Goal: Task Accomplishment & Management: Manage account settings

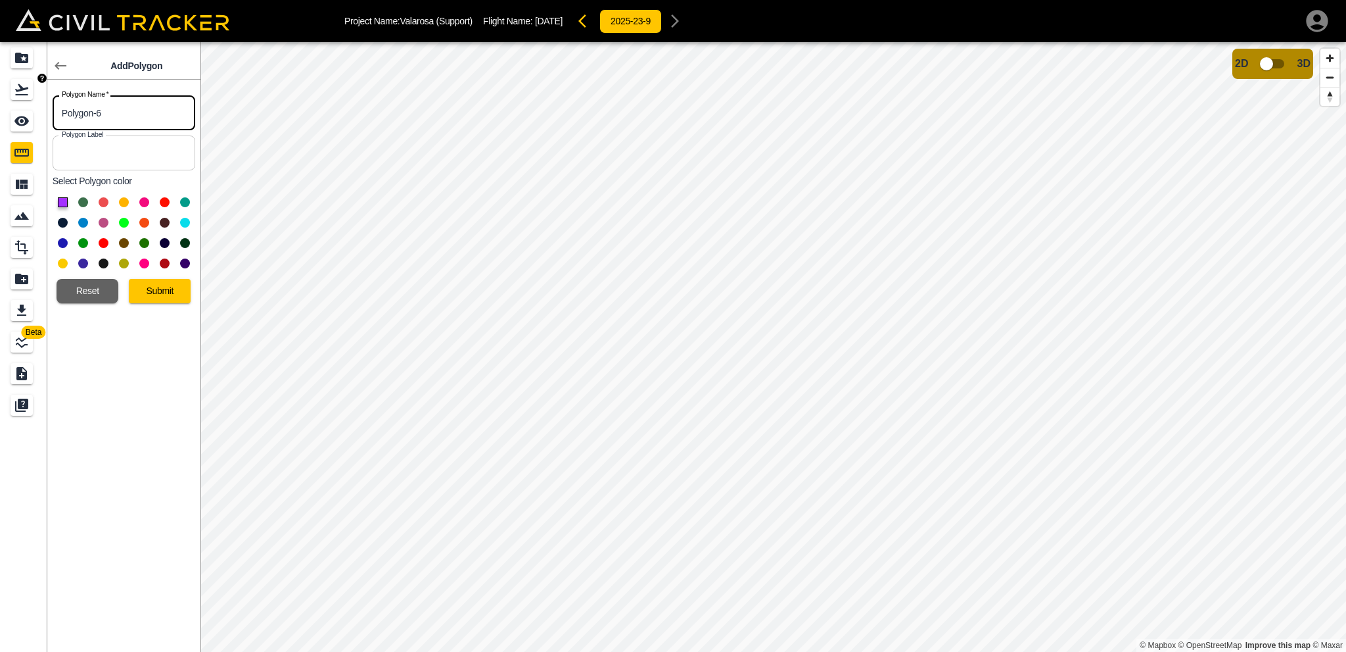
drag, startPoint x: 124, startPoint y: 112, endPoint x: 41, endPoint y: 120, distance: 82.5
click at [0, 86] on div "Beta Add Polygon Polygon Name   * Polygon-6 Polygon Name * Polygon Label Polygo…" at bounding box center [100, 346] width 201 height 609
type input "Ph 2 - Asphalt"
click at [103, 201] on button at bounding box center [104, 202] width 10 height 10
click at [159, 288] on button "Submit" at bounding box center [160, 291] width 62 height 24
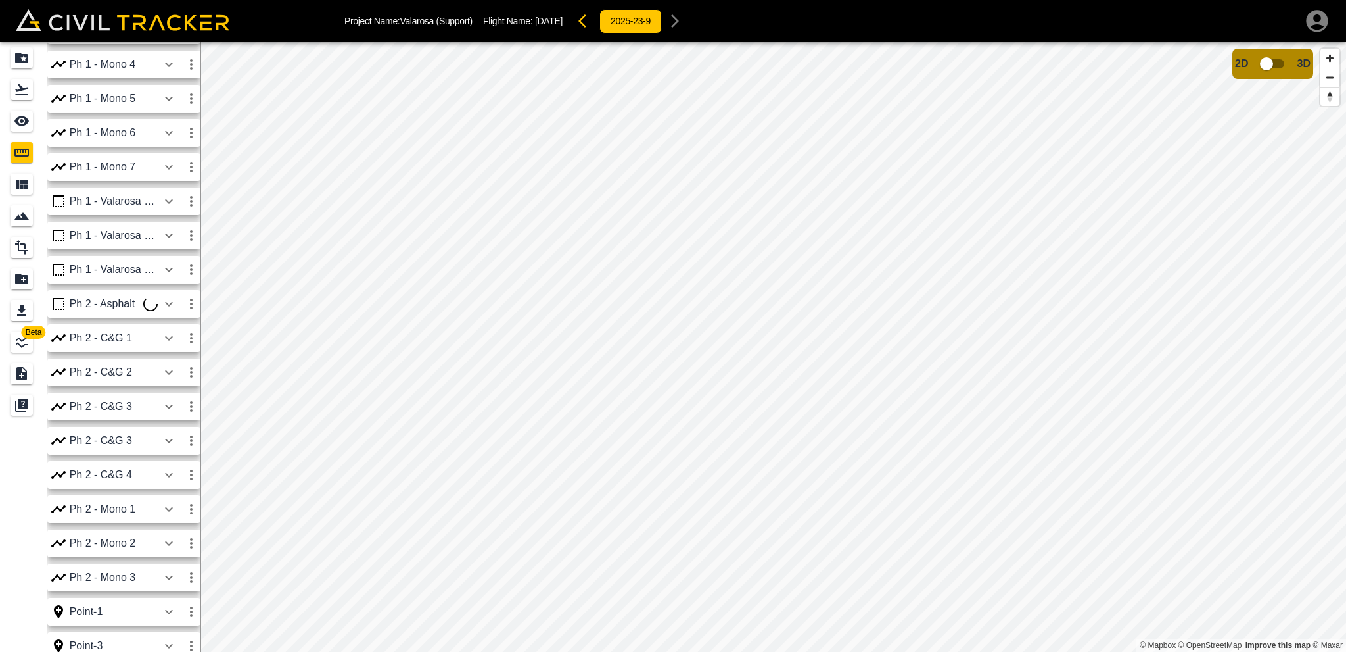
scroll to position [526, 0]
click at [174, 178] on icon "button" at bounding box center [169, 172] width 16 height 16
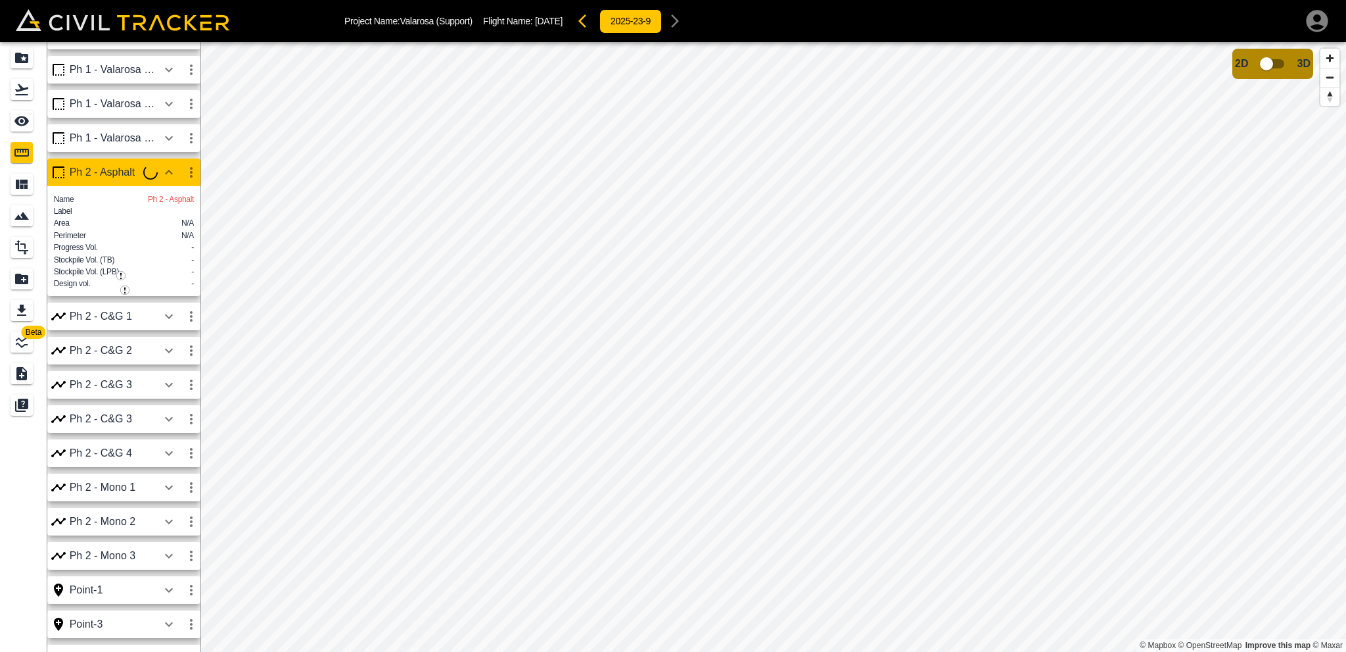
click at [189, 170] on icon "button" at bounding box center [191, 172] width 16 height 16
click at [174, 218] on li "Edit" at bounding box center [160, 222] width 84 height 21
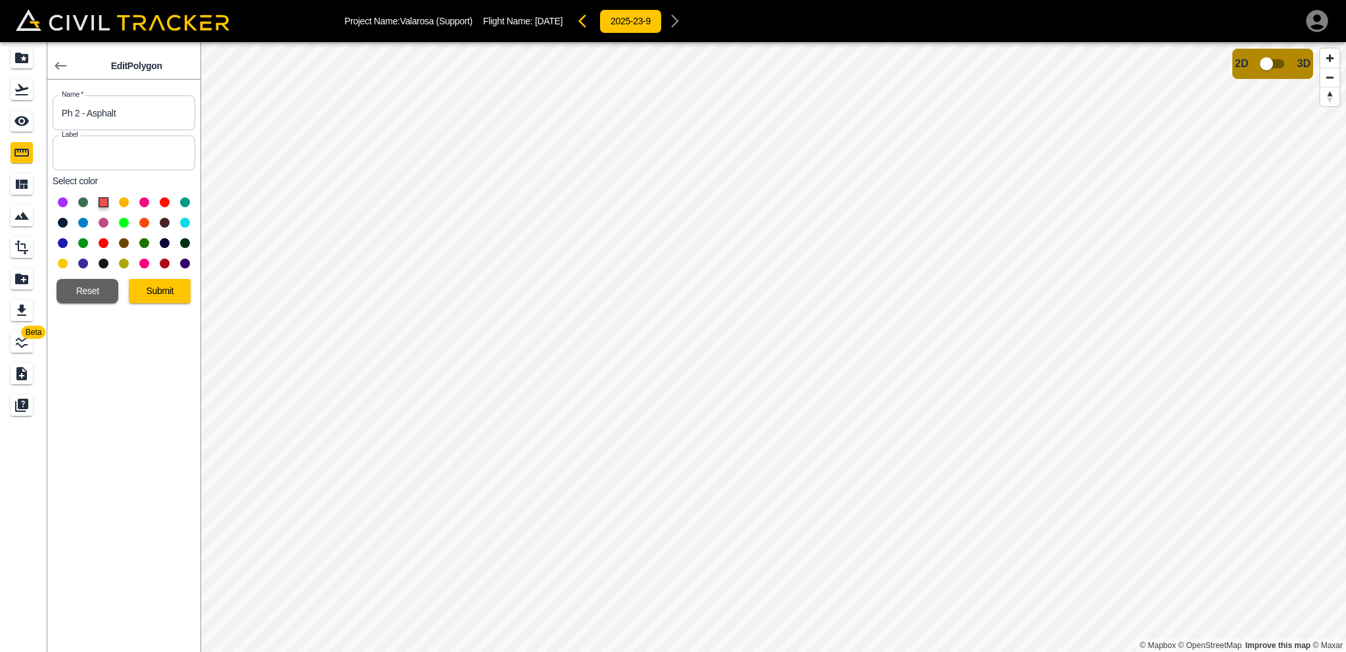
click at [770, 651] on html "Project Name: Valarosa (Support) Flight Name: [DATE] 2025-23-9 Beta Edit Polygo…" at bounding box center [673, 326] width 1346 height 652
click at [163, 290] on button "Submit" at bounding box center [160, 291] width 62 height 24
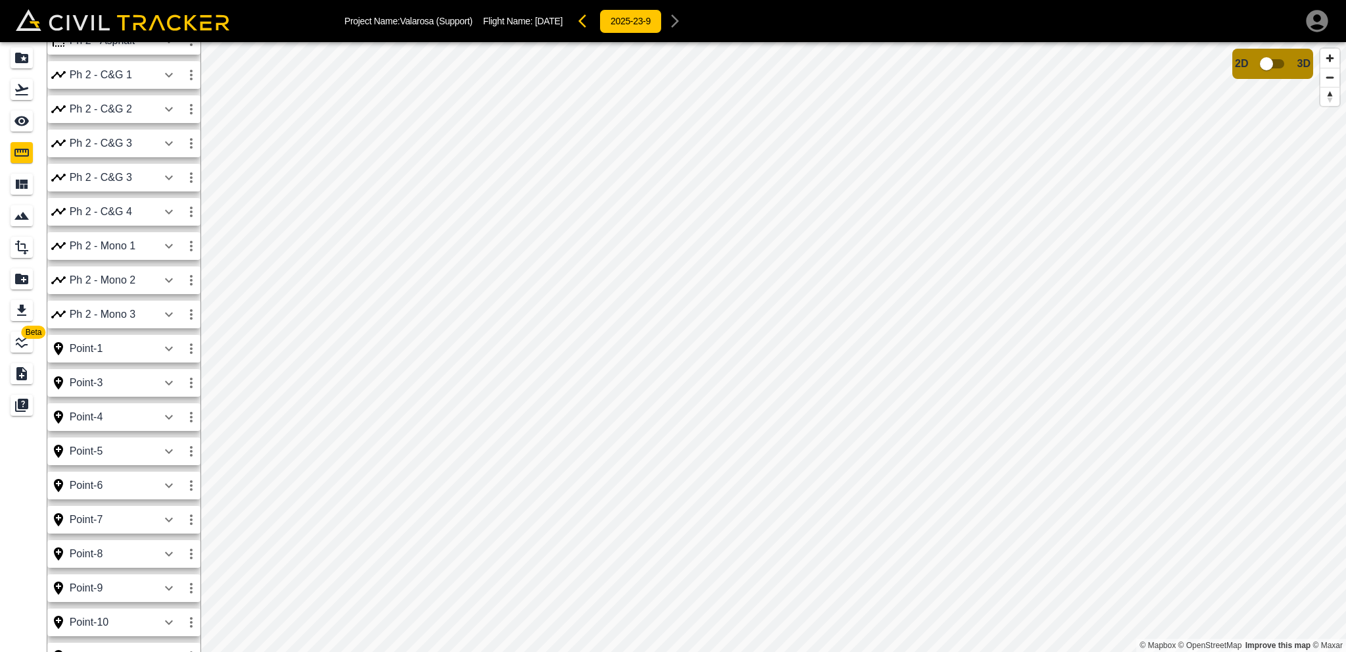
scroll to position [592, 0]
click at [141, 107] on div "Ph 2 - Asphalt" at bounding box center [114, 107] width 88 height 12
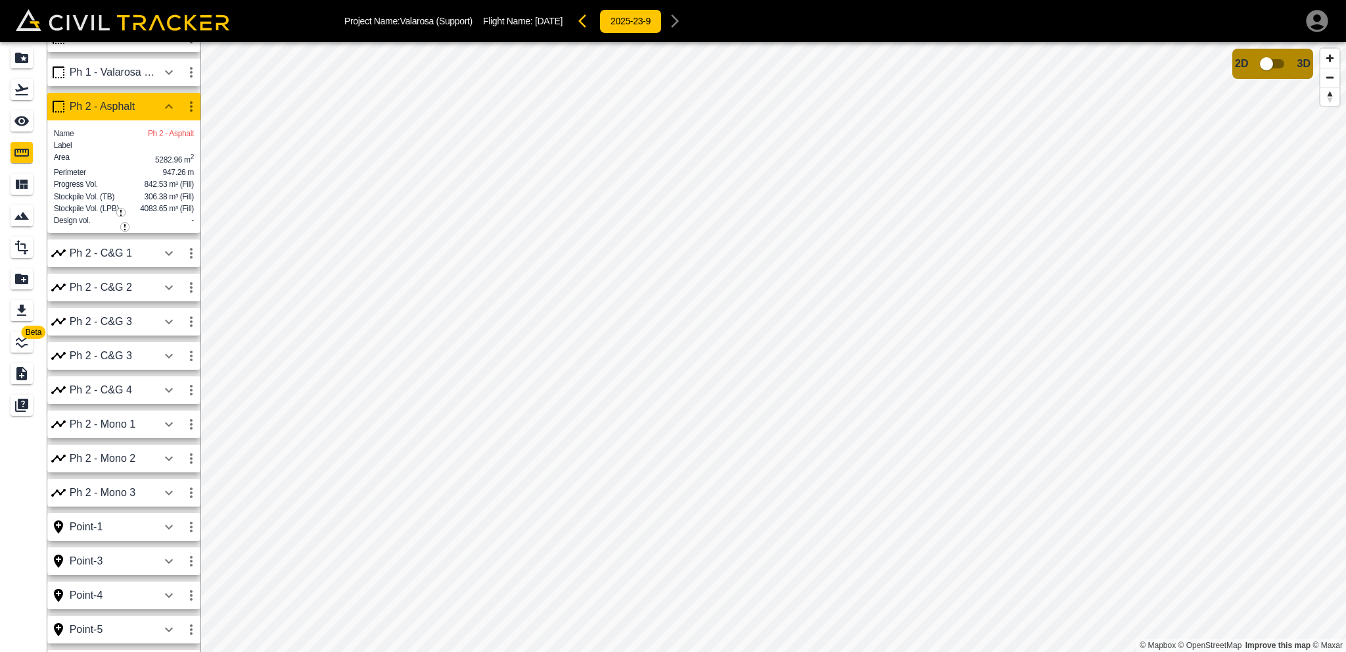
click at [190, 110] on icon "button" at bounding box center [191, 107] width 16 height 16
click at [170, 155] on h6 "Edit" at bounding box center [179, 157] width 26 height 8
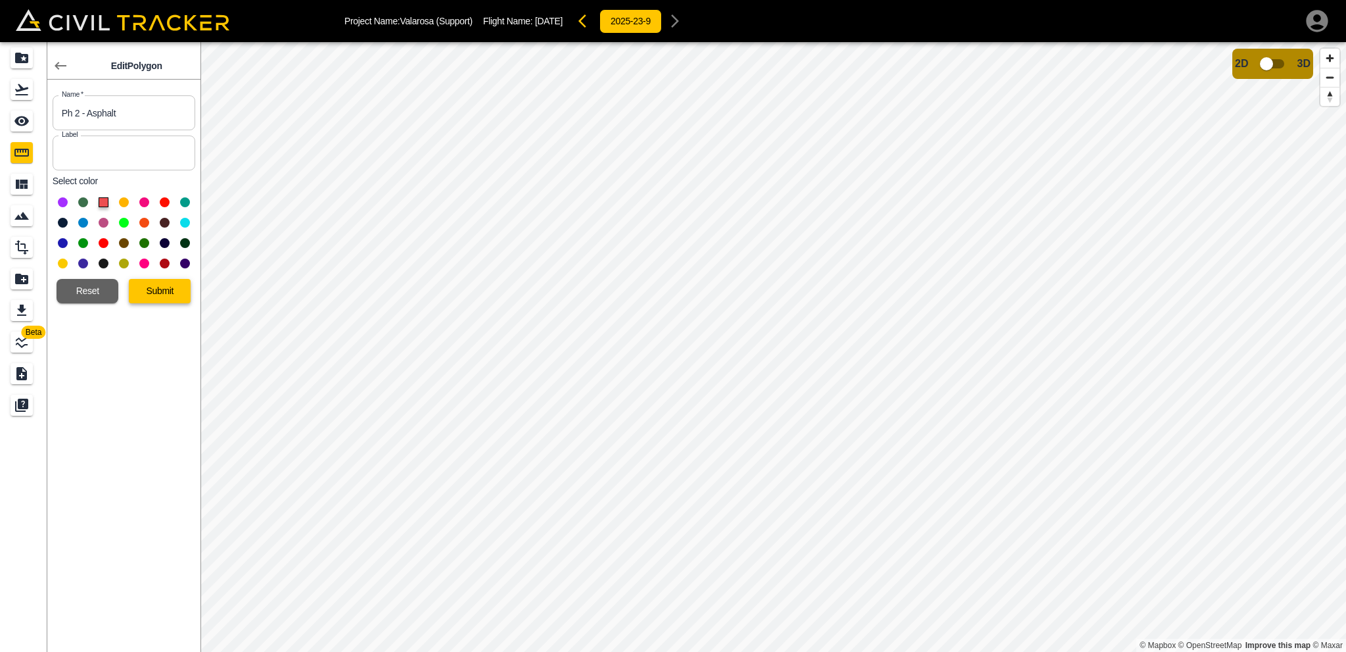
click at [160, 297] on button "Submit" at bounding box center [160, 291] width 62 height 24
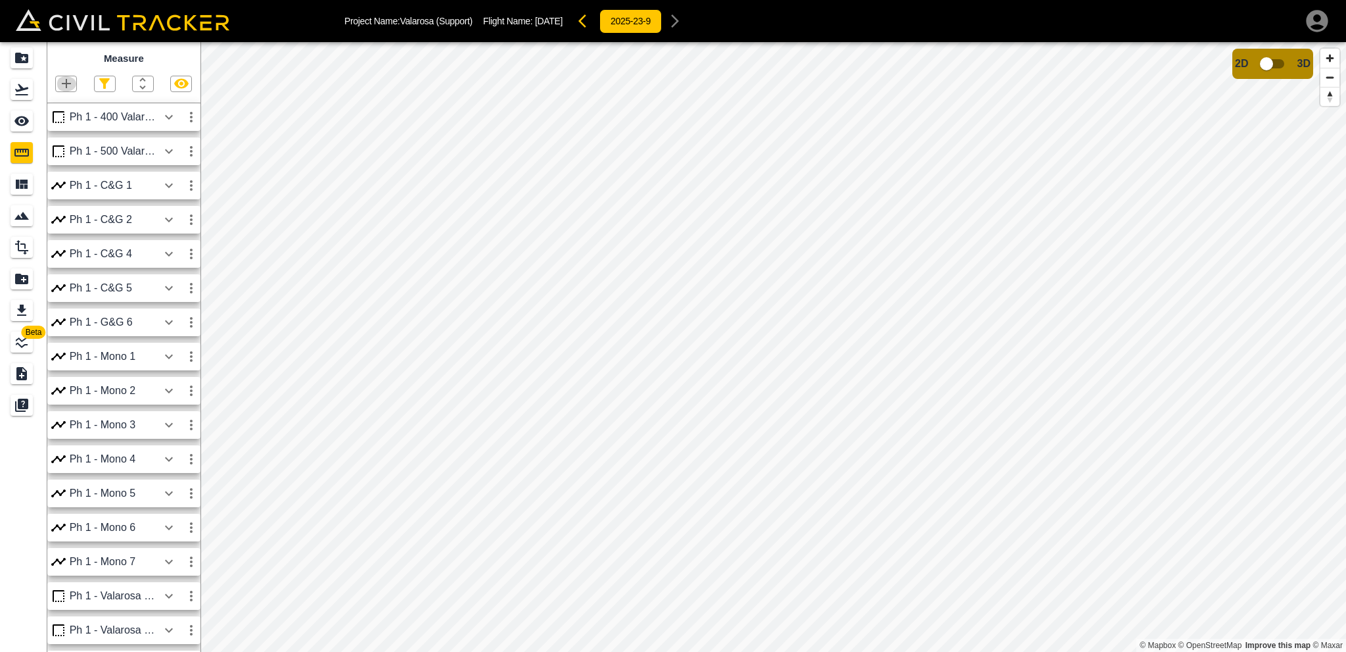
click at [68, 85] on icon "button" at bounding box center [66, 83] width 9 height 9
click at [71, 149] on p "Polygon" at bounding box center [63, 146] width 32 height 11
click at [61, 76] on icon "button" at bounding box center [67, 84] width 16 height 16
click at [59, 147] on p "Polygon" at bounding box center [63, 146] width 32 height 11
click at [1346, 337] on html "Project Name: Valarosa (Support) Flight Name: [DATE] 2025-23-9 Beta Measure Ph …" at bounding box center [673, 326] width 1346 height 652
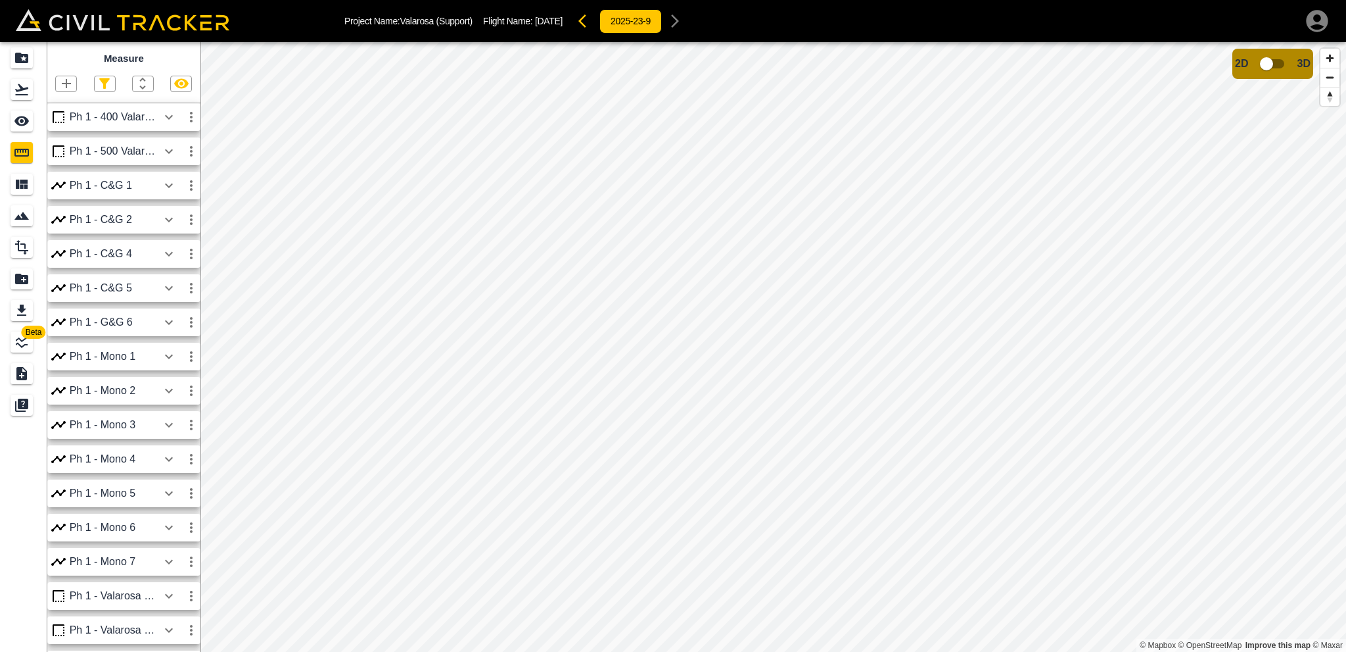
click at [1346, 375] on html "Project Name: Valarosa (Support) Flight Name: [DATE] 2025-23-9 Beta Measure Ph …" at bounding box center [673, 326] width 1346 height 652
click at [1346, 340] on html "Project Name: Valarosa (Support) Flight Name: [DATE] 2025-23-9 Beta Measure Ph …" at bounding box center [673, 326] width 1346 height 652
click at [1346, 300] on html "Project Name: Valarosa (Support) Flight Name: [DATE] 2025-23-9 Beta Measure Ph …" at bounding box center [673, 326] width 1346 height 652
click at [1346, 298] on html "Project Name: Valarosa (Support) Flight Name: [DATE] 2025-23-9 Beta Measure Ph …" at bounding box center [673, 326] width 1346 height 652
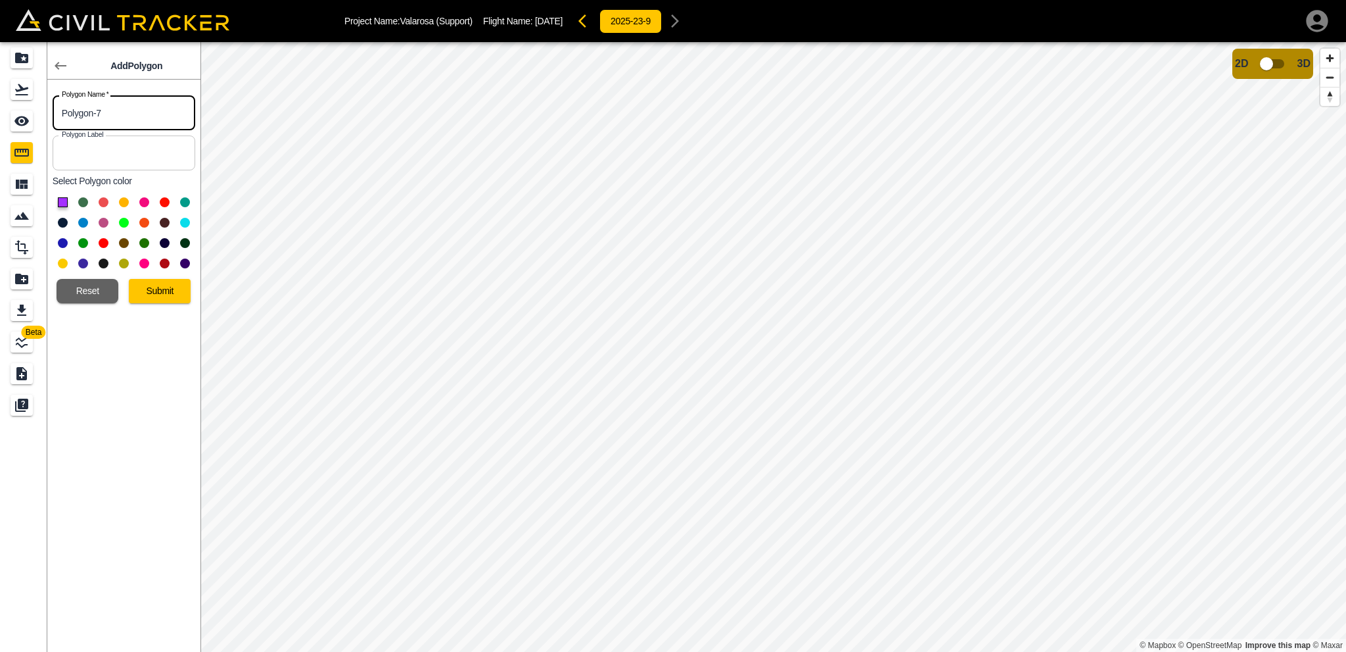
drag, startPoint x: 126, startPoint y: 109, endPoint x: 0, endPoint y: 119, distance: 126.6
click at [0, 119] on div "Beta Add Polygon Polygon Name   * Polygon-7 Polygon Name * Polygon Label Polygo…" at bounding box center [100, 346] width 201 height 609
type input "Ph 1 - Lane 1"
click at [121, 200] on button at bounding box center [124, 202] width 10 height 10
click at [169, 293] on button "Submit" at bounding box center [160, 291] width 62 height 24
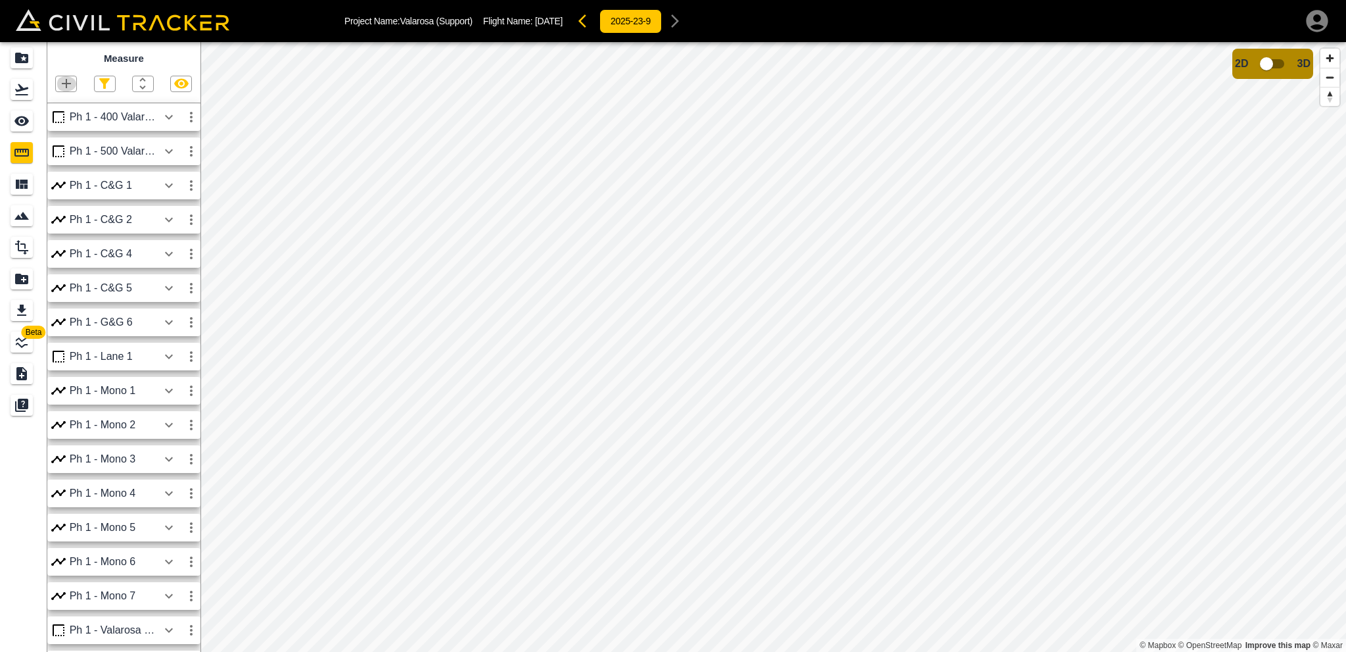
click at [72, 89] on icon "button" at bounding box center [67, 84] width 16 height 16
click at [61, 149] on p "Polygon" at bounding box center [63, 146] width 32 height 11
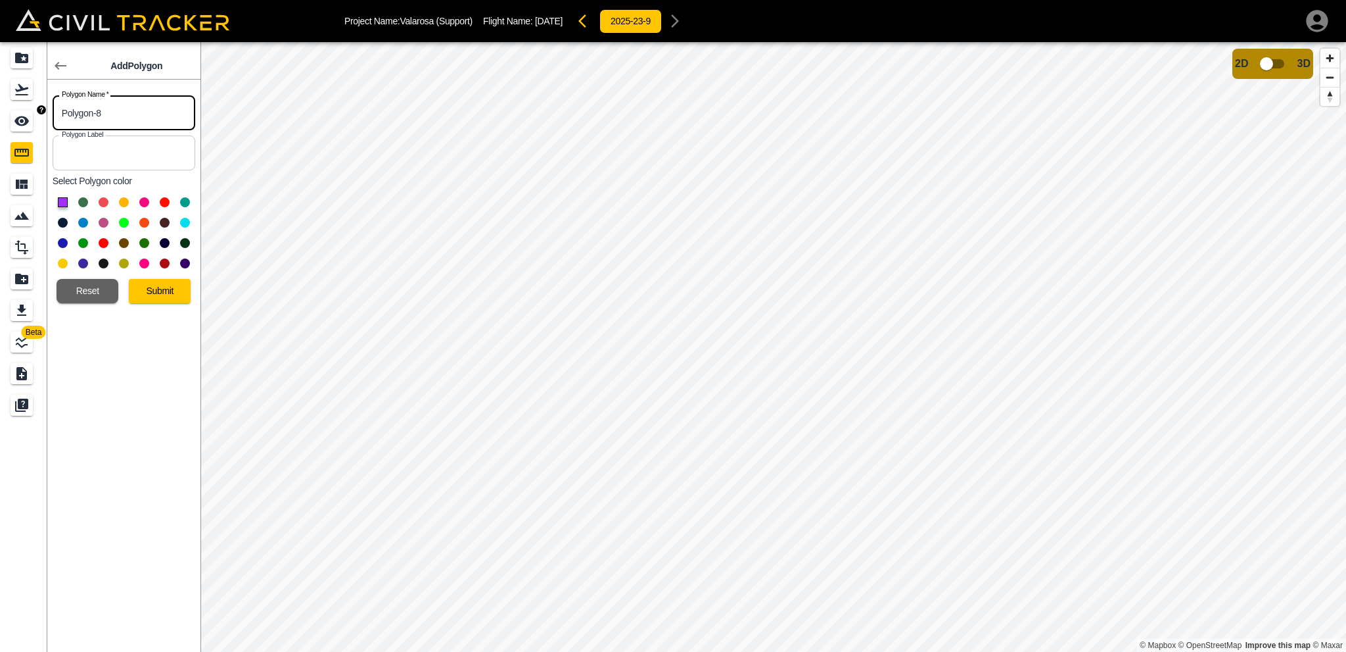
drag, startPoint x: 125, startPoint y: 111, endPoint x: 0, endPoint y: 110, distance: 124.9
click at [0, 110] on div "Beta Add Polygon Polygon Name   * Polygon-8 Polygon Name * Polygon Label Polygo…" at bounding box center [100, 346] width 201 height 609
type input "Ph 1 - Lane 2"
click at [120, 203] on button at bounding box center [124, 202] width 10 height 10
click at [166, 292] on button "Submit" at bounding box center [160, 291] width 62 height 24
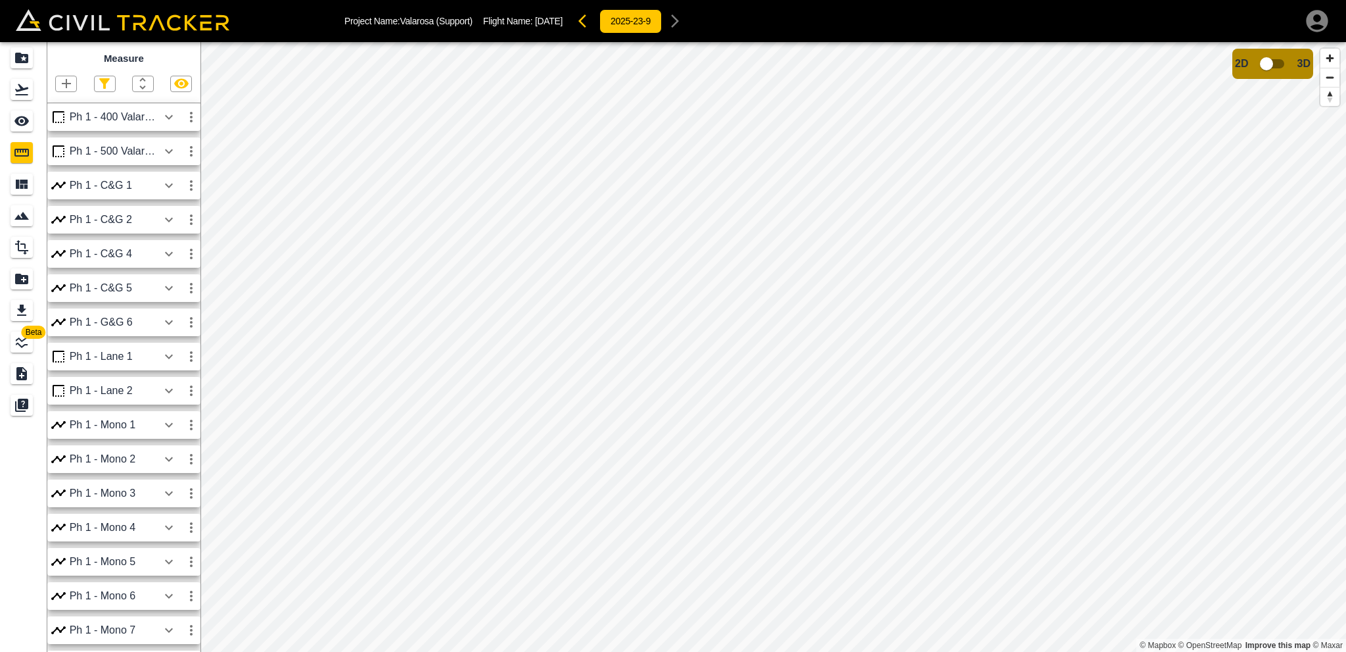
click at [160, 112] on button "button" at bounding box center [169, 117] width 22 height 26
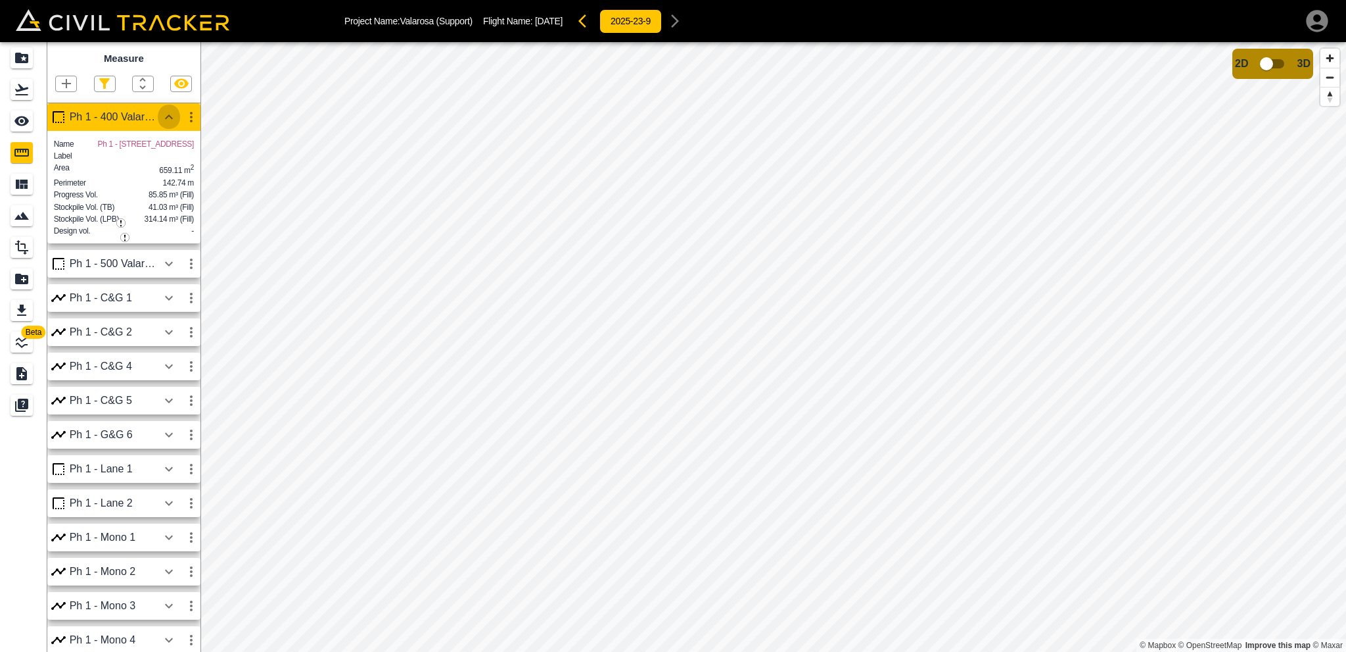
click at [160, 112] on button "button" at bounding box center [169, 117] width 22 height 26
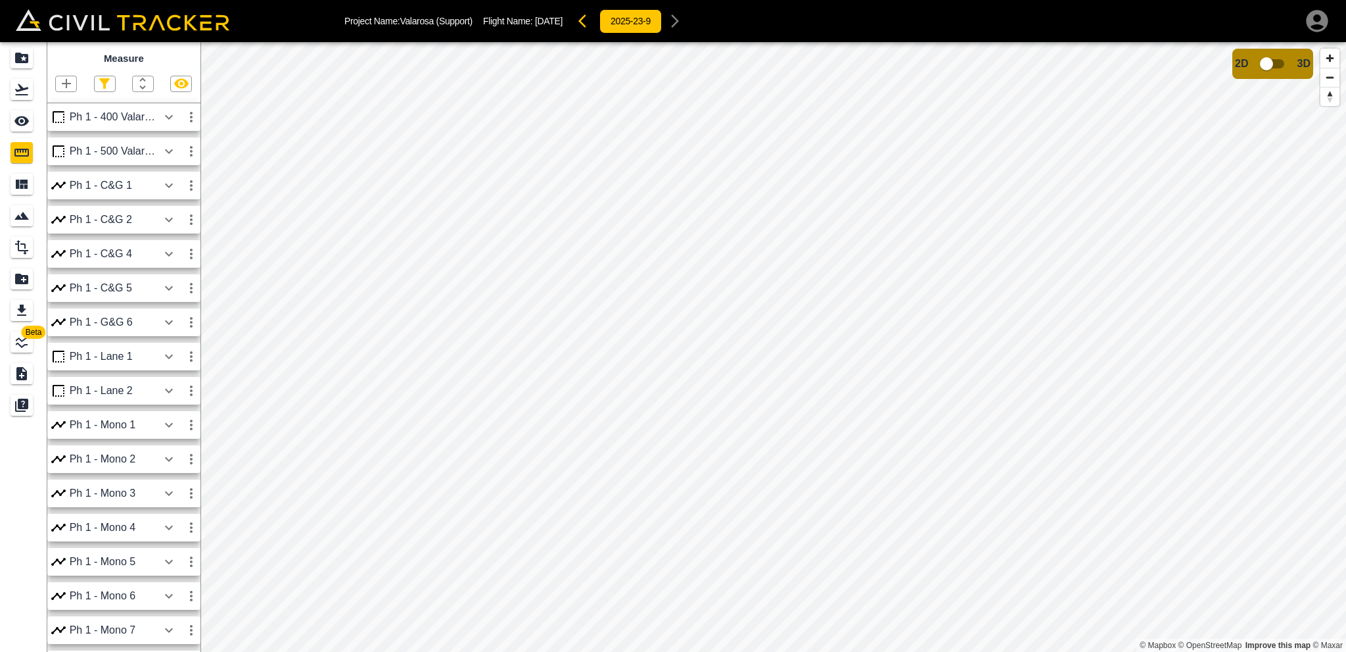
click at [186, 122] on icon "button" at bounding box center [191, 117] width 16 height 16
click at [186, 122] on div at bounding box center [673, 326] width 1346 height 652
click at [189, 111] on icon "button" at bounding box center [191, 117] width 16 height 16
click at [176, 139] on li "Download" at bounding box center [160, 146] width 84 height 21
click at [105, 89] on icon "button" at bounding box center [105, 84] width 16 height 16
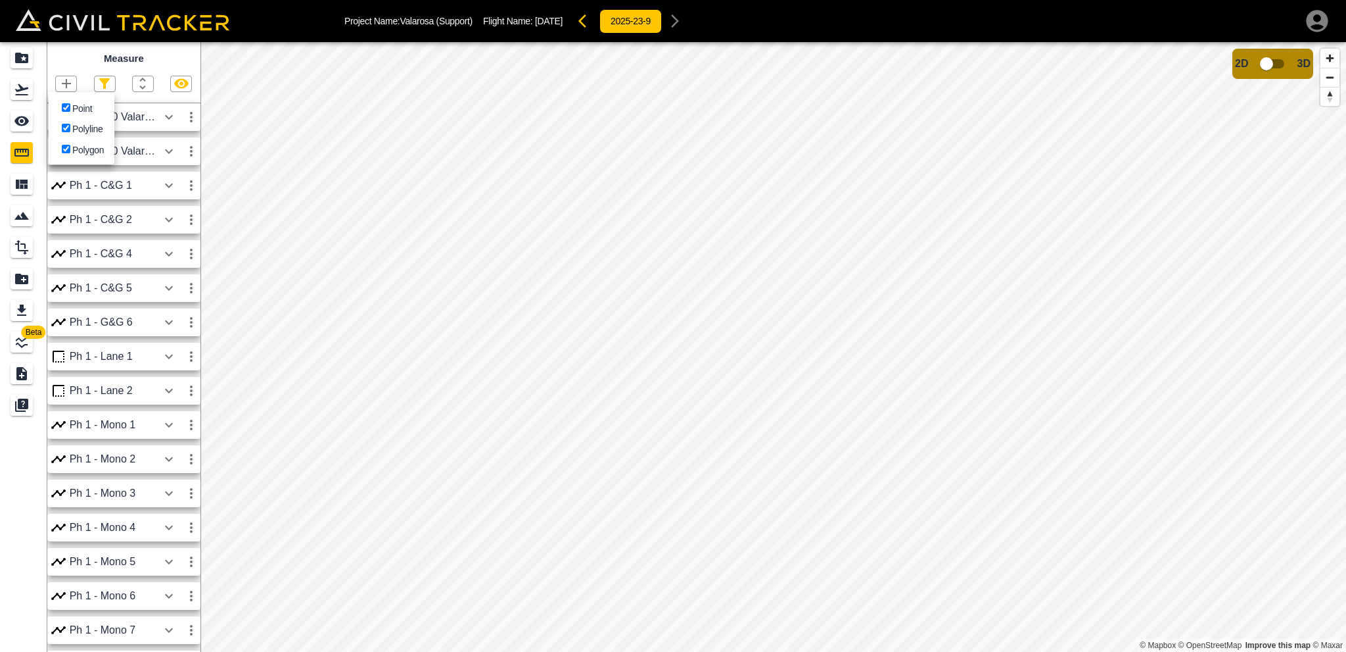
click at [151, 83] on div at bounding box center [673, 326] width 1346 height 652
click at [145, 83] on icon "button" at bounding box center [143, 84] width 16 height 16
click at [145, 83] on div at bounding box center [673, 326] width 1346 height 652
click at [178, 86] on icon "button" at bounding box center [181, 84] width 14 height 10
click at [178, 86] on icon "button" at bounding box center [181, 84] width 14 height 12
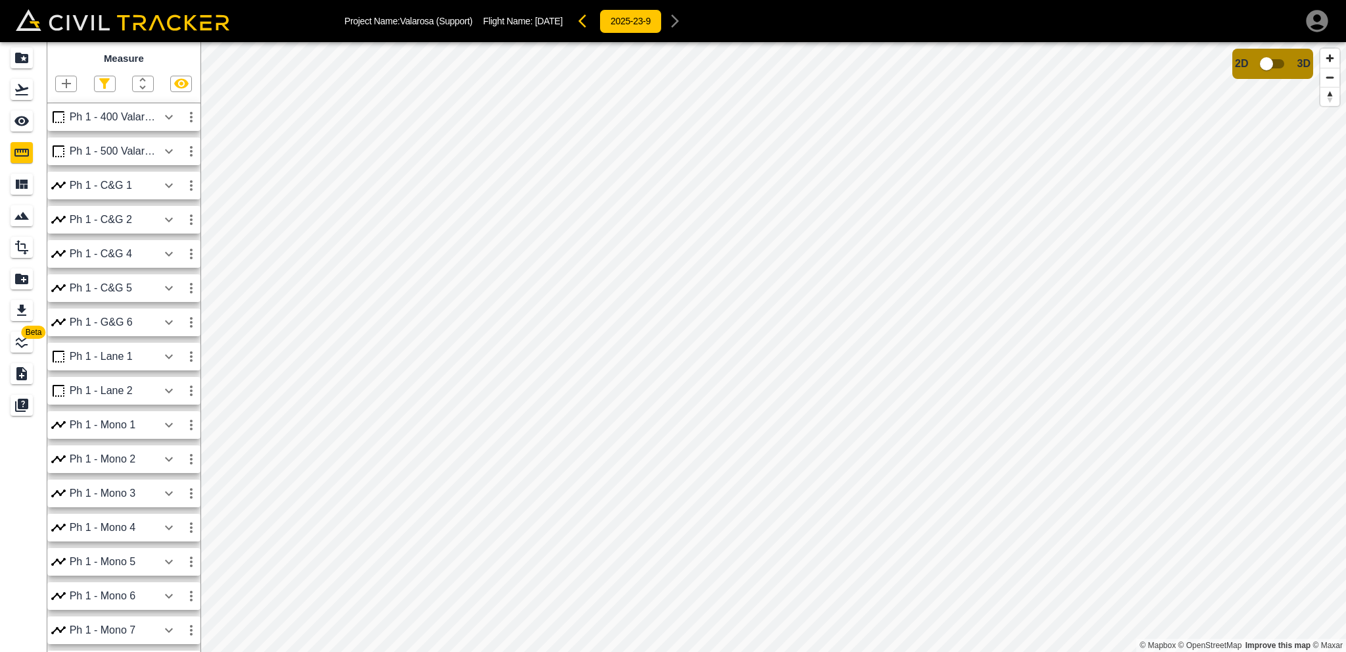
click at [101, 82] on icon "button" at bounding box center [104, 83] width 11 height 11
click at [63, 108] on input "Point" at bounding box center [66, 107] width 9 height 9
checkbox input "false"
click at [108, 78] on div at bounding box center [673, 326] width 1346 height 652
click at [1319, 22] on icon "button" at bounding box center [1317, 21] width 22 height 22
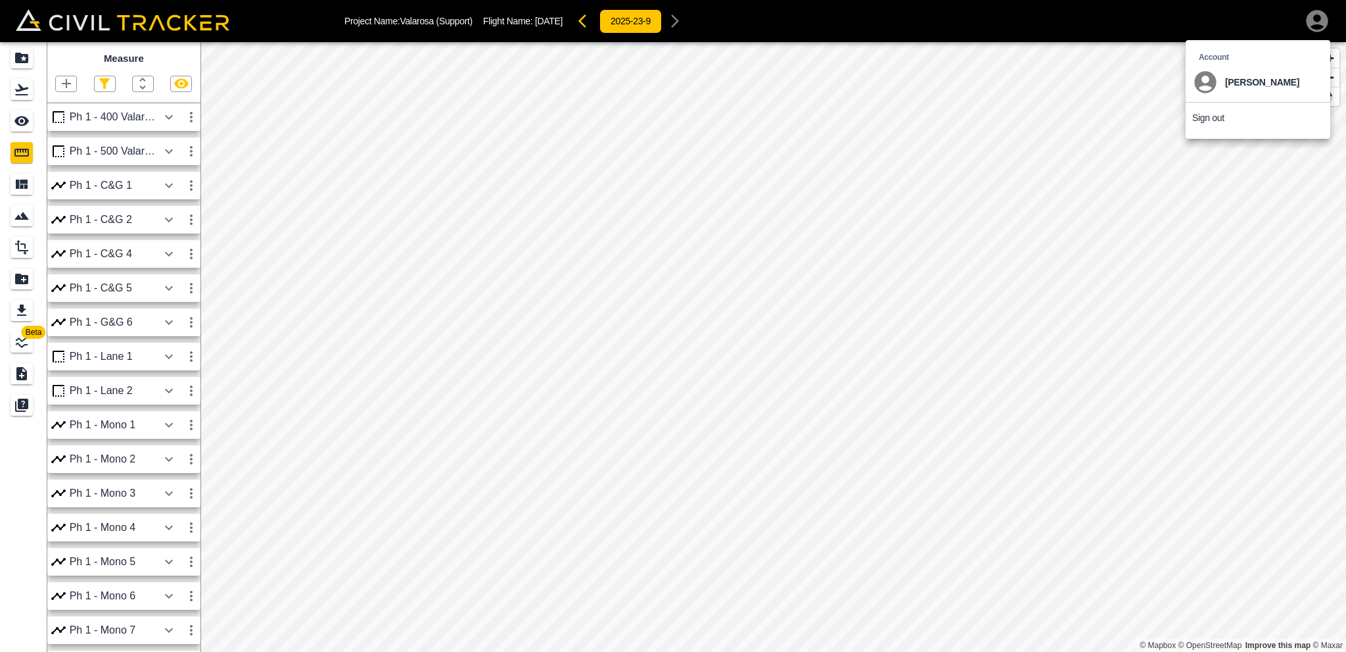
click at [1314, 20] on div at bounding box center [673, 326] width 1346 height 652
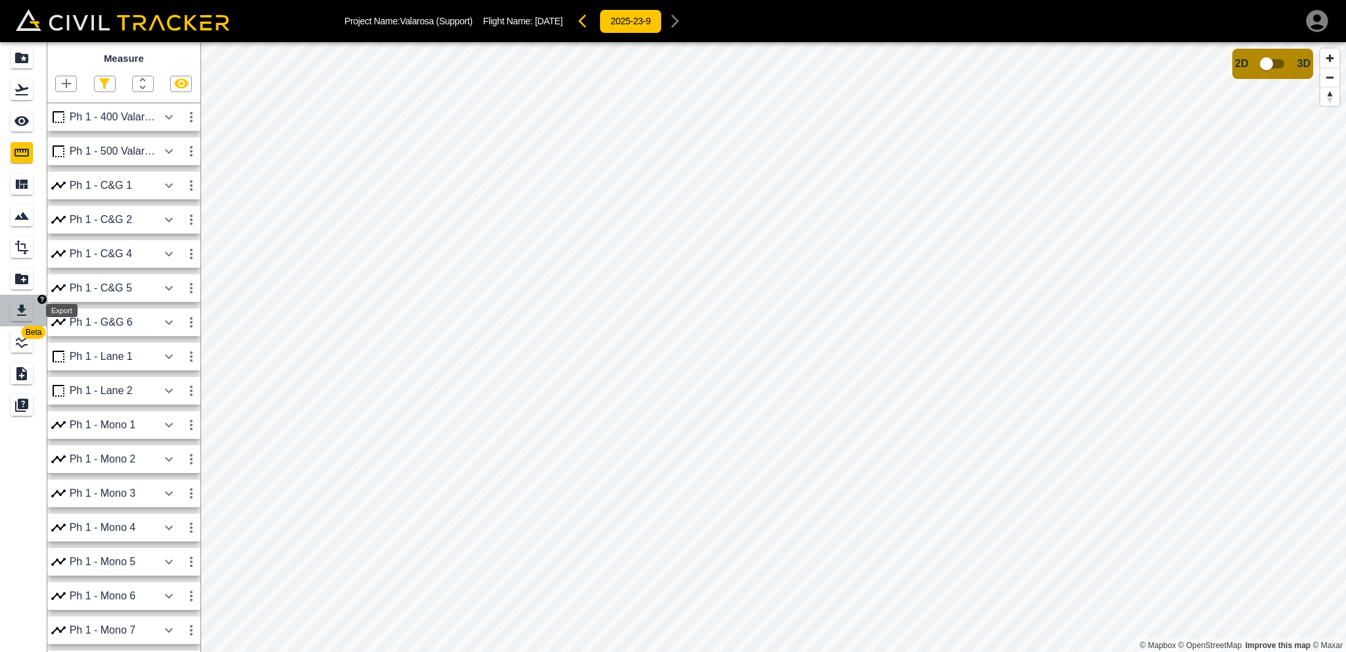
click at [24, 313] on icon "Export" at bounding box center [22, 310] width 16 height 16
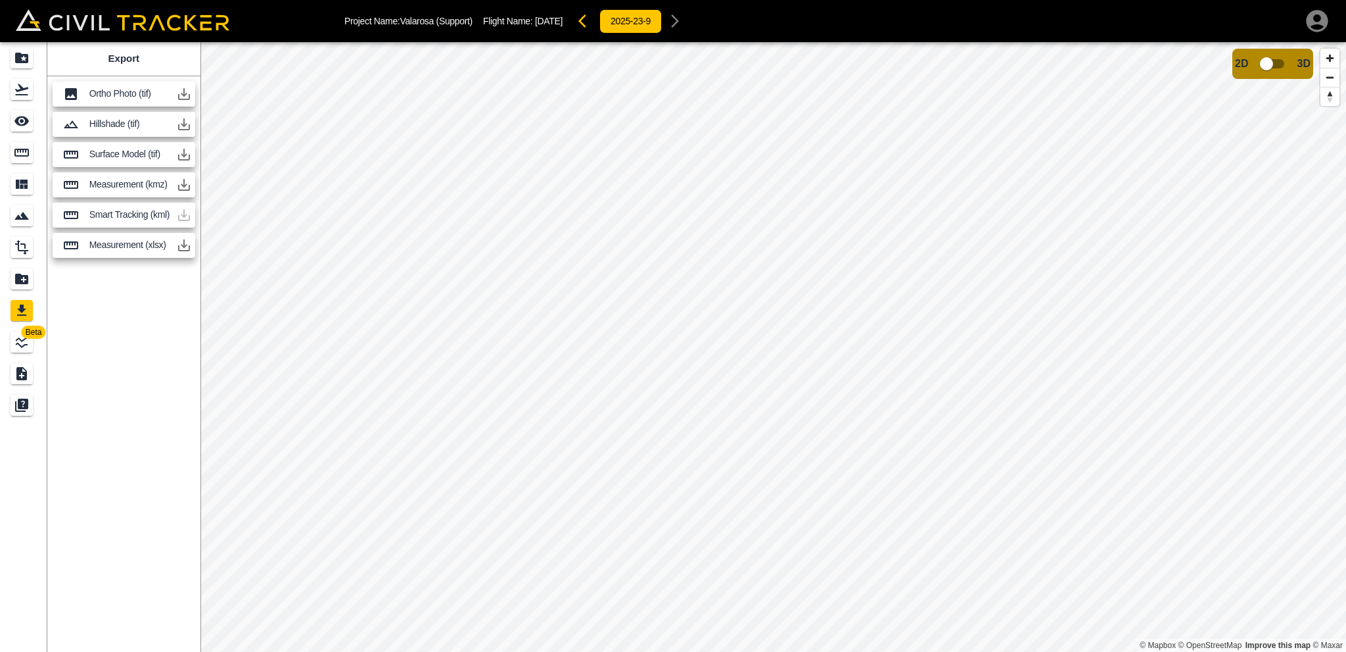
click at [134, 244] on p "Measurement (xlsx)" at bounding box center [130, 244] width 82 height 11
click at [176, 248] on button "button" at bounding box center [184, 245] width 26 height 26
click at [24, 154] on icon "Measure" at bounding box center [22, 153] width 16 height 16
